Goal: Check status: Check status

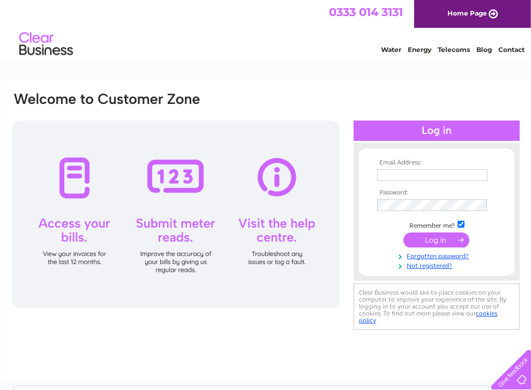
type input "[EMAIL_ADDRESS][DOMAIN_NAME]"
click at [434, 238] on input "submit" at bounding box center [437, 240] width 66 height 15
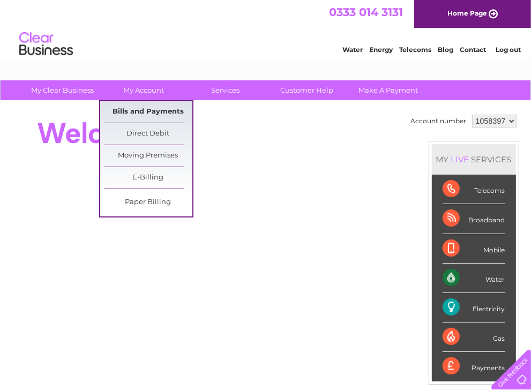
click at [152, 109] on link "Bills and Payments" at bounding box center [148, 111] width 88 height 21
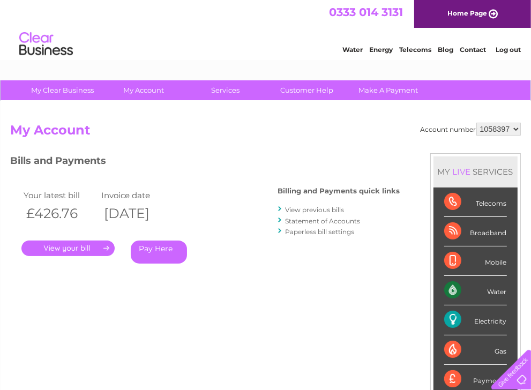
click at [79, 244] on link "." at bounding box center [67, 249] width 93 height 16
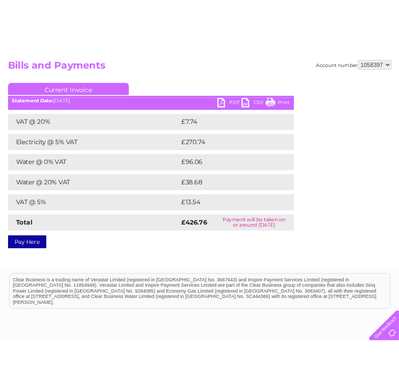
scroll to position [103, 0]
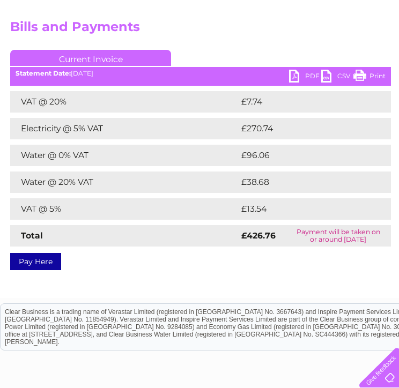
click at [239, 43] on div "Account number 1058397 Bills and Payments Current Invoice PDF CSV Print £7.74" at bounding box center [265, 142] width 511 height 247
